Goal: Check status: Check status

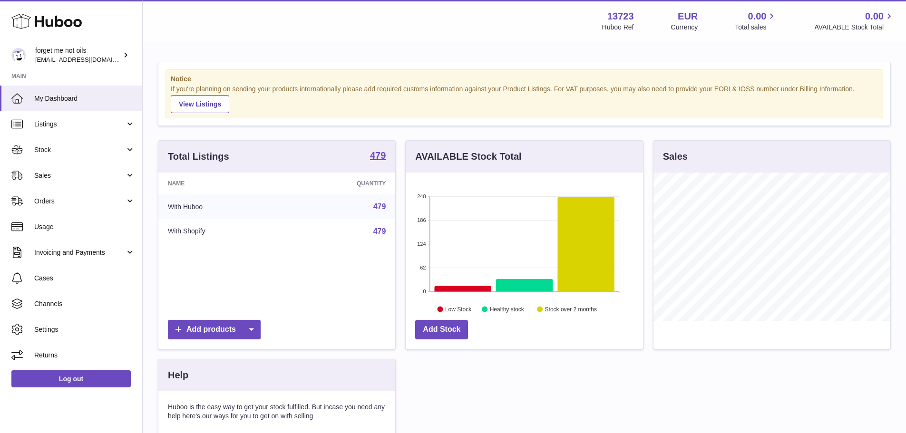
scroll to position [148, 237]
click at [93, 158] on link "Stock" at bounding box center [71, 150] width 142 height 26
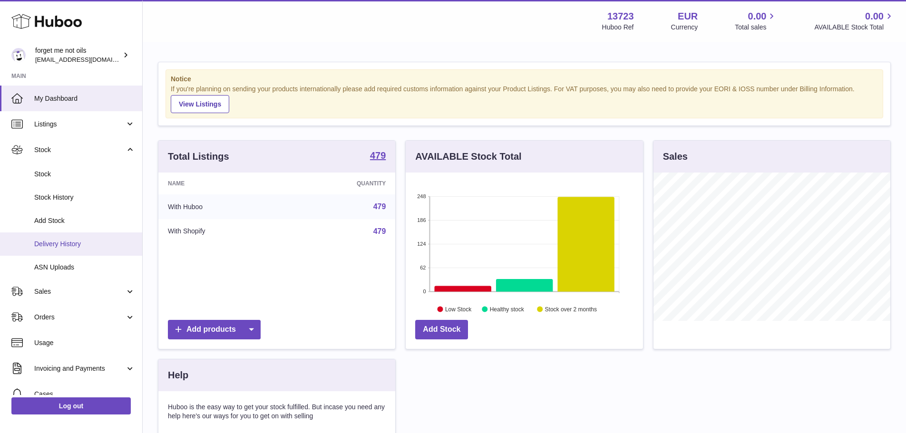
click at [79, 240] on span "Delivery History" at bounding box center [84, 244] width 101 height 9
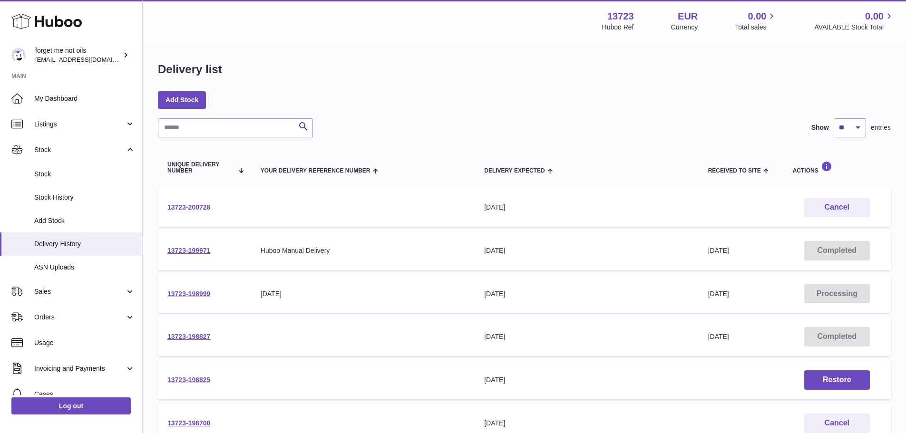
click at [202, 204] on link "13723-200728" at bounding box center [188, 208] width 43 height 8
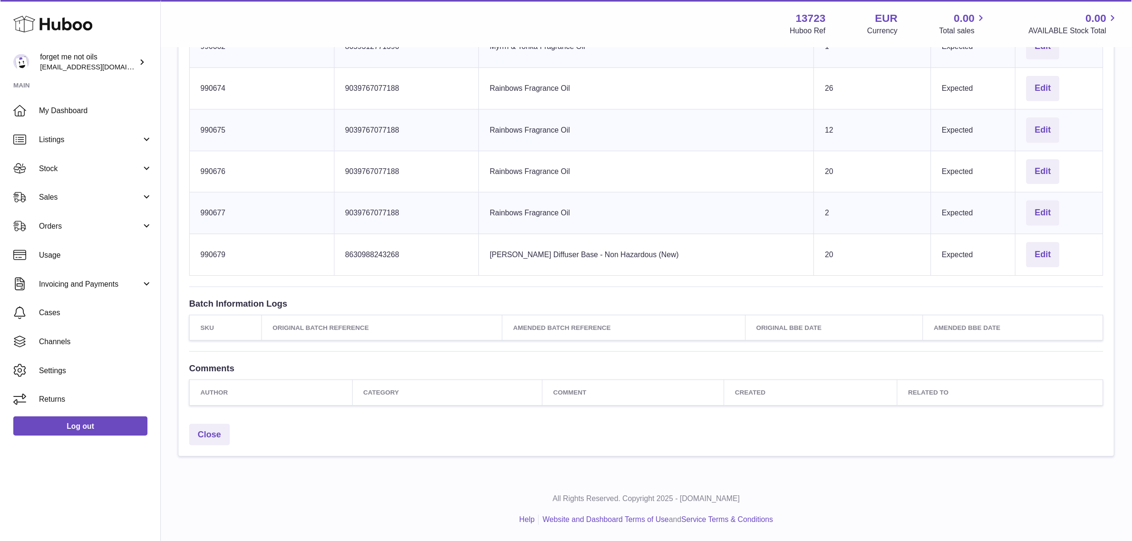
scroll to position [1335, 0]
